Goal: Check status: Check status

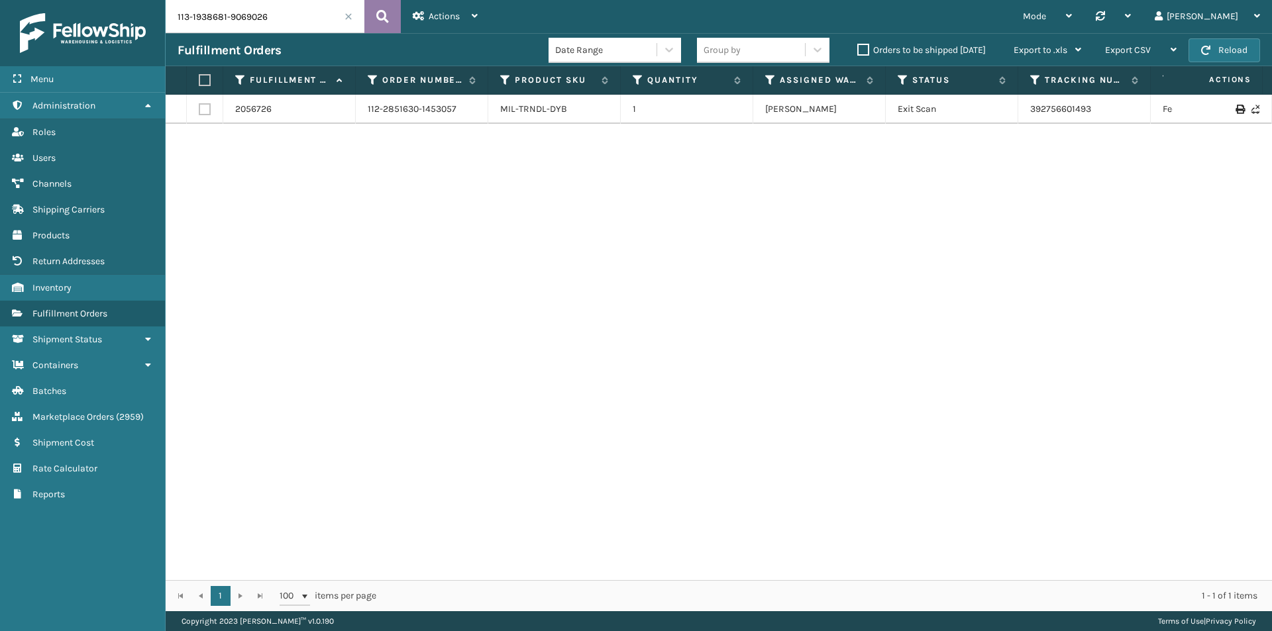
click at [387, 13] on icon at bounding box center [382, 17] width 13 height 20
drag, startPoint x: 1149, startPoint y: 102, endPoint x: 1010, endPoint y: 116, distance: 139.1
click at [1010, 116] on tr "2073647 113-1938681-9069026 MIL-TFSB-TXL-A 1 [GEOGRAPHIC_DATA] (Peak Logistics)…" at bounding box center [907, 109] width 1482 height 29
copy tr "1ZH0R7060320255538"
click at [313, 15] on input "113-1938681-9069026" at bounding box center [265, 16] width 199 height 33
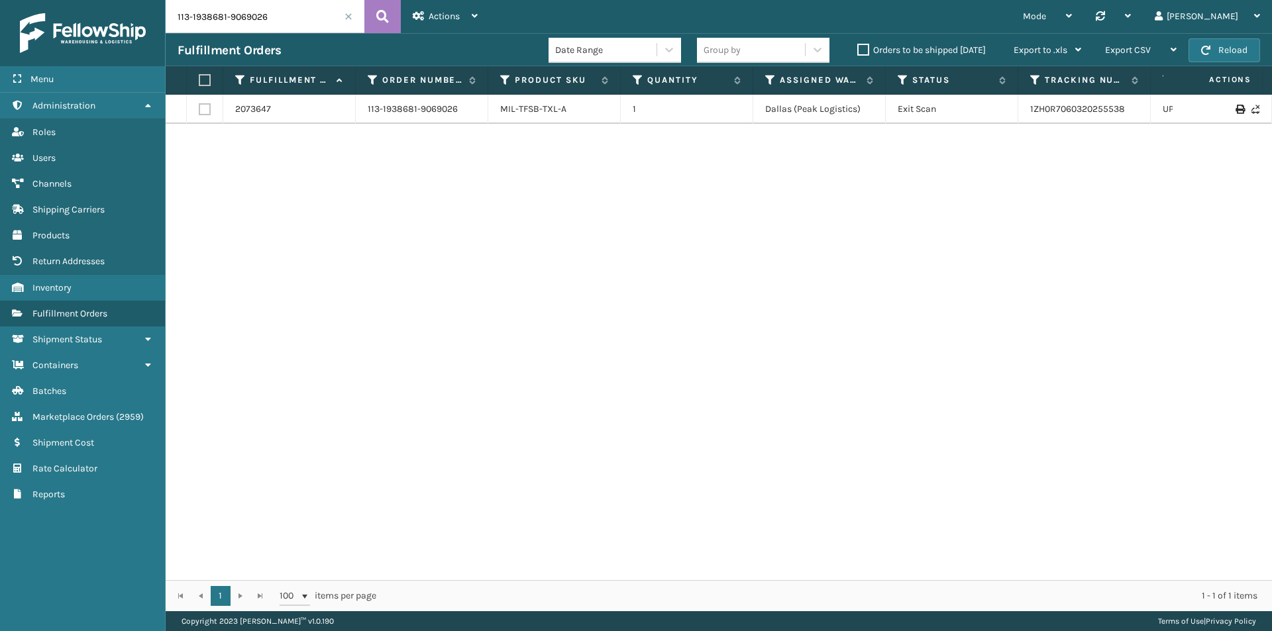
click at [313, 15] on input "113-1938681-9069026" at bounding box center [265, 16] width 199 height 33
paste input "1-4313946-5292239"
click at [382, 23] on icon at bounding box center [382, 17] width 13 height 20
drag, startPoint x: 1136, startPoint y: 112, endPoint x: 1026, endPoint y: 112, distance: 110.0
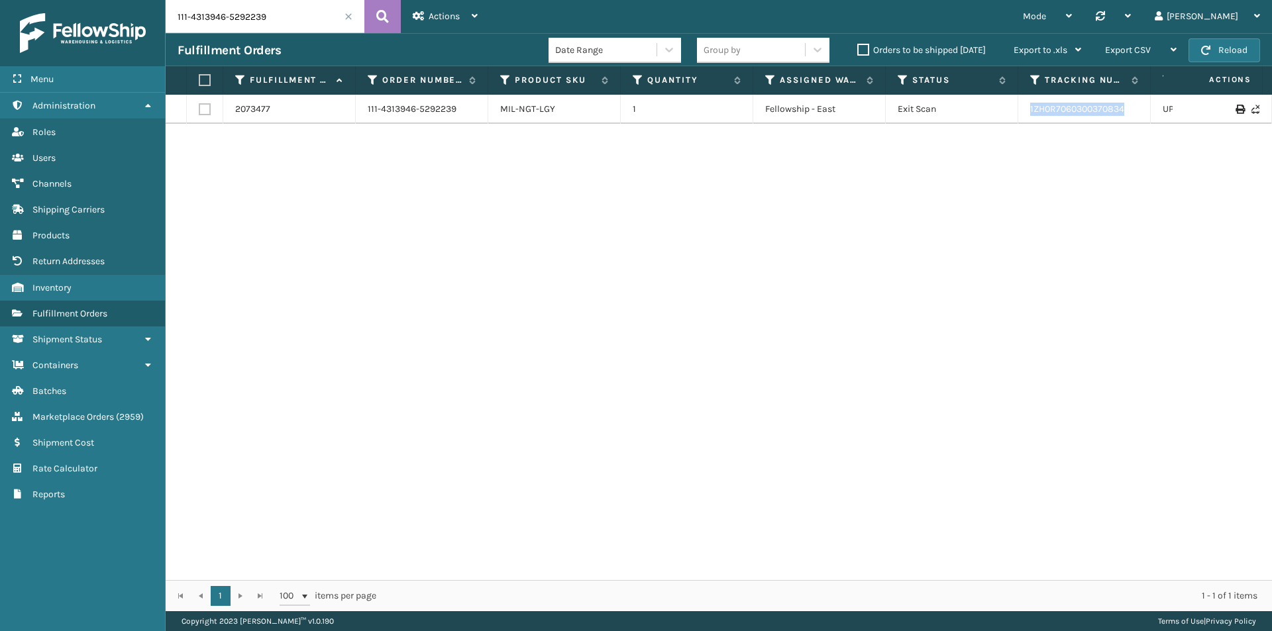
click at [1026, 112] on td "1ZH0R7060300370834" at bounding box center [1084, 109] width 132 height 29
copy link "1ZH0R7060300370834"
click at [264, 9] on input "111-4313946-5292239" at bounding box center [265, 16] width 199 height 33
click at [266, 15] on input "111-4313946-5292239" at bounding box center [265, 16] width 199 height 33
click at [266, 16] on input "111-4313946-5292239" at bounding box center [265, 16] width 199 height 33
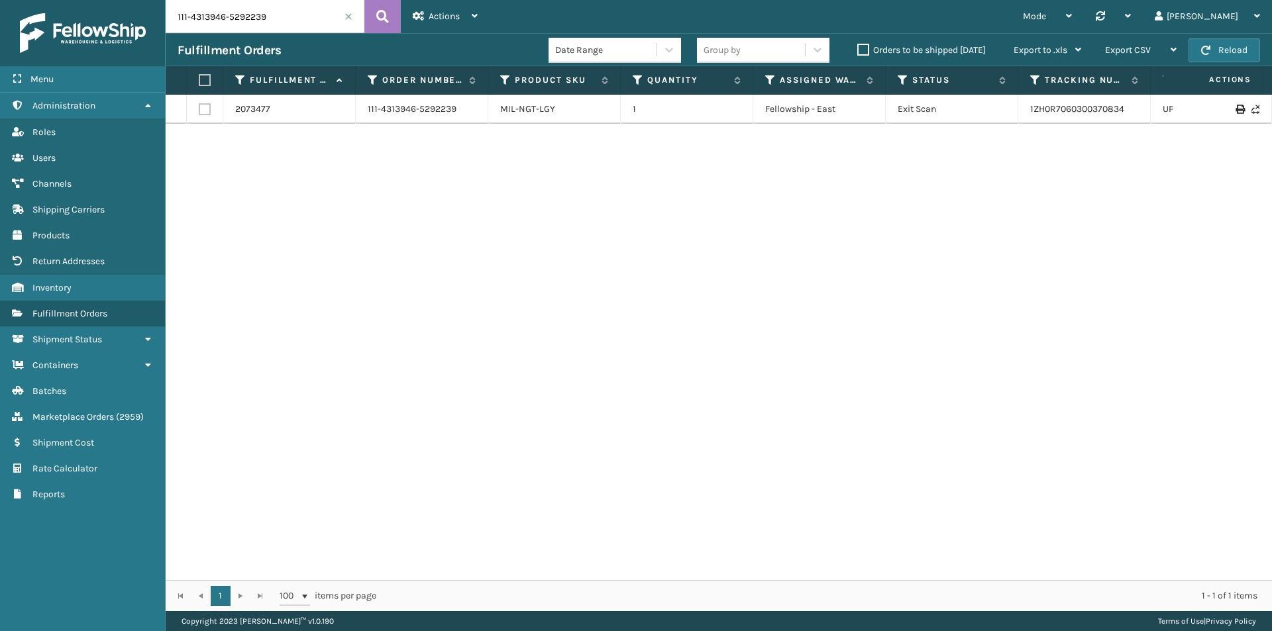
click at [266, 16] on input "111-4313946-5292239" at bounding box center [265, 16] width 199 height 33
paste input "4-9531134-7926667"
click at [389, 20] on button at bounding box center [382, 16] width 36 height 33
click at [979, 123] on tr "2070942 114-9531134-7926667 MIL-PPSNGRN-1 1 [GEOGRAPHIC_DATA] (Peak Logistics) …" at bounding box center [907, 109] width 1482 height 29
click at [287, 17] on input "114-9531134-7926667" at bounding box center [265, 16] width 199 height 33
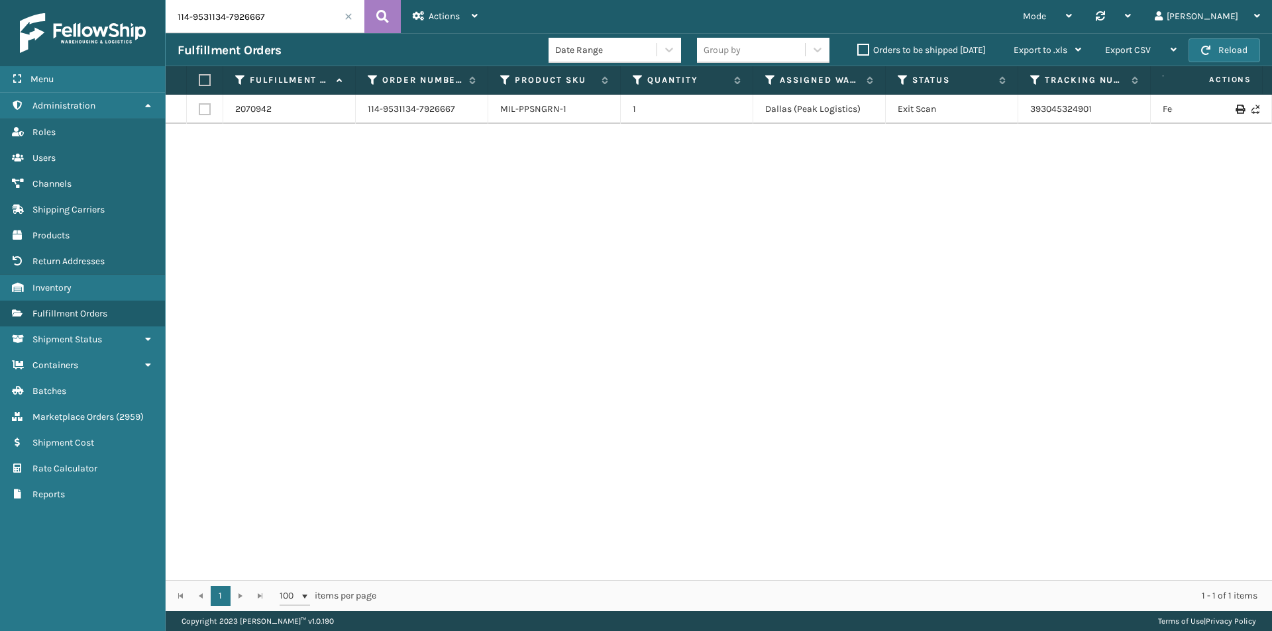
click at [287, 17] on input "114-9531134-7926667" at bounding box center [265, 16] width 199 height 33
paste input "2-3110498-0064268"
click at [387, 10] on icon at bounding box center [382, 17] width 13 height 20
drag, startPoint x: 1105, startPoint y: 110, endPoint x: 1026, endPoint y: 107, distance: 78.9
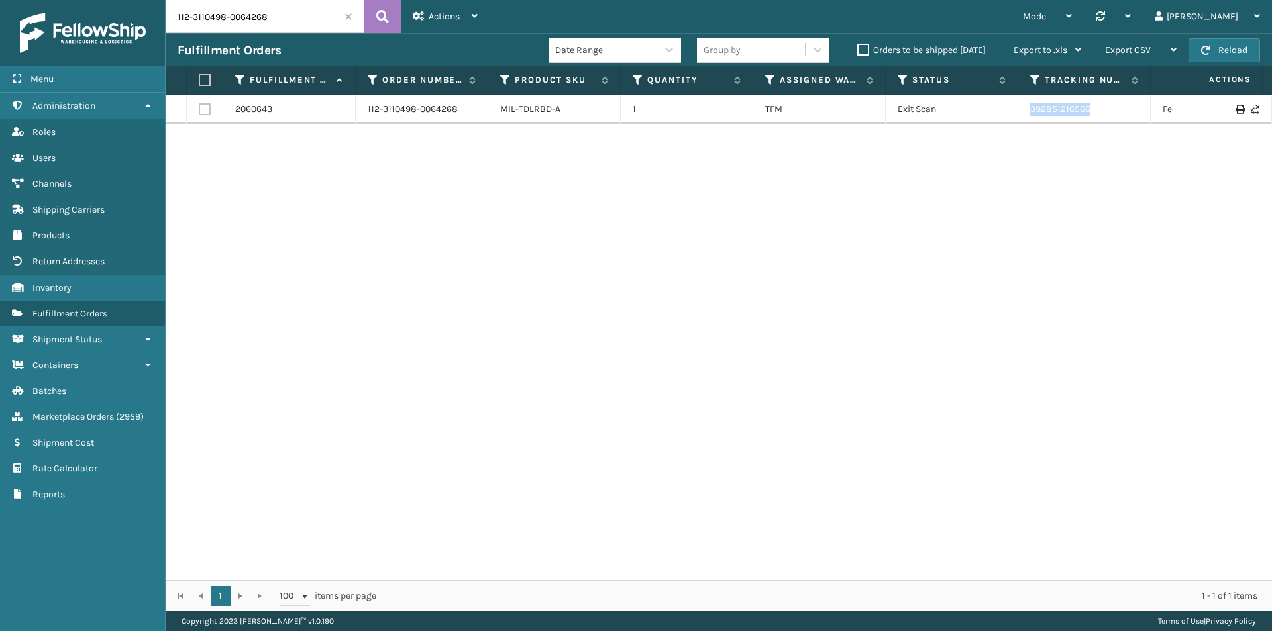
click at [1006, 109] on tr "2060643 112-3110498-0064268 MIL-TDLRBD-A 1 TFM Exit Scan 392851216566 FedEx Hom…" at bounding box center [907, 109] width 1482 height 29
copy tr "392851216566"
click at [234, 23] on input "112-3110498-0064268" at bounding box center [265, 16] width 199 height 33
paste input "112-5883894-9592254"
click at [379, 18] on icon at bounding box center [382, 17] width 13 height 20
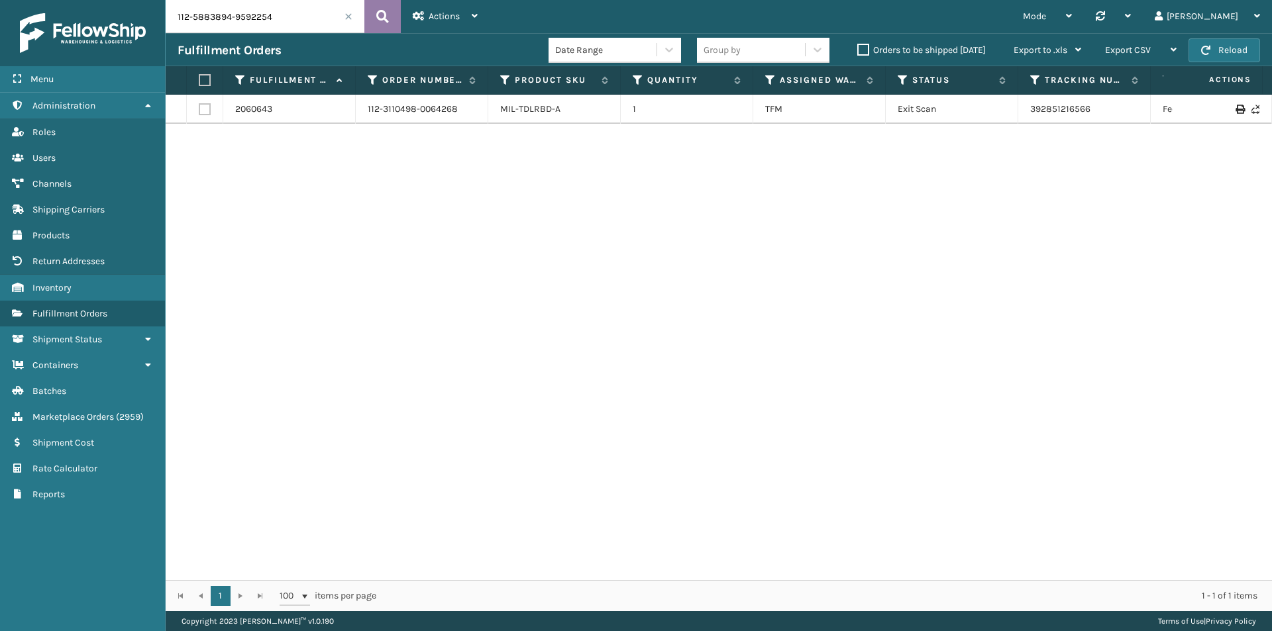
type input "112-5883894-9592254"
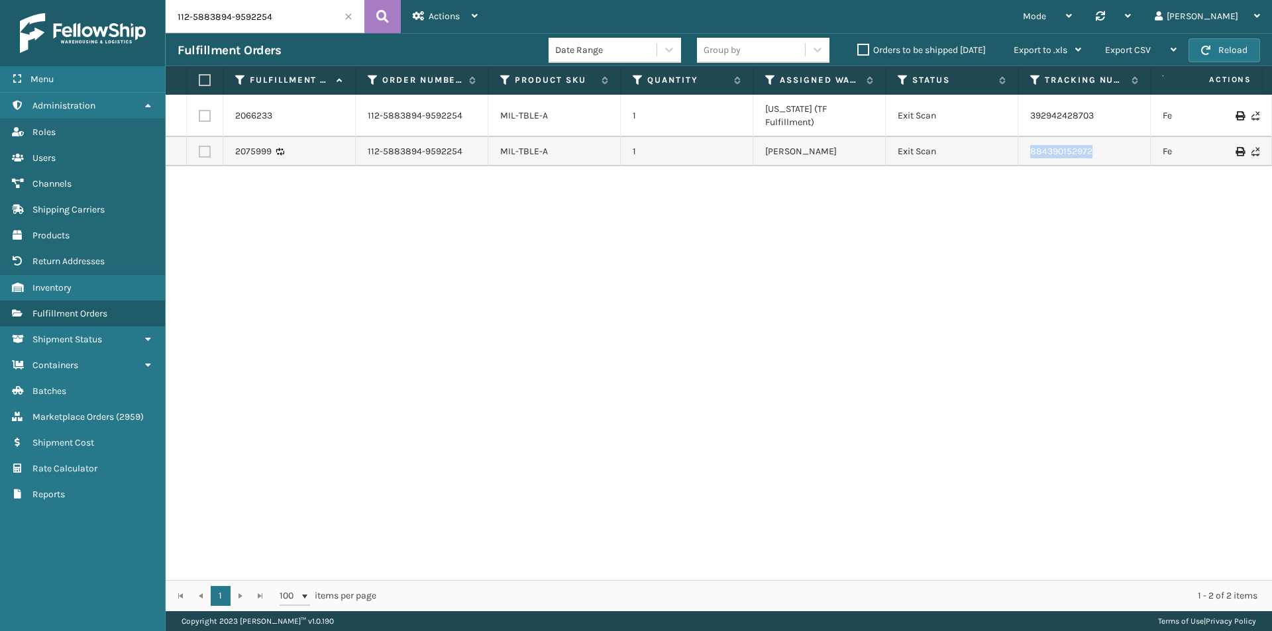
drag, startPoint x: 1023, startPoint y: 142, endPoint x: 980, endPoint y: 142, distance: 43.7
click at [980, 142] on tr "2075999 112-5883894-9592254 MIL-TBLE-A 1 [PERSON_NAME] Exit Scan 884390152972 F…" at bounding box center [907, 151] width 1482 height 29
copy tr "884390152972"
